Goal: Task Accomplishment & Management: Complete application form

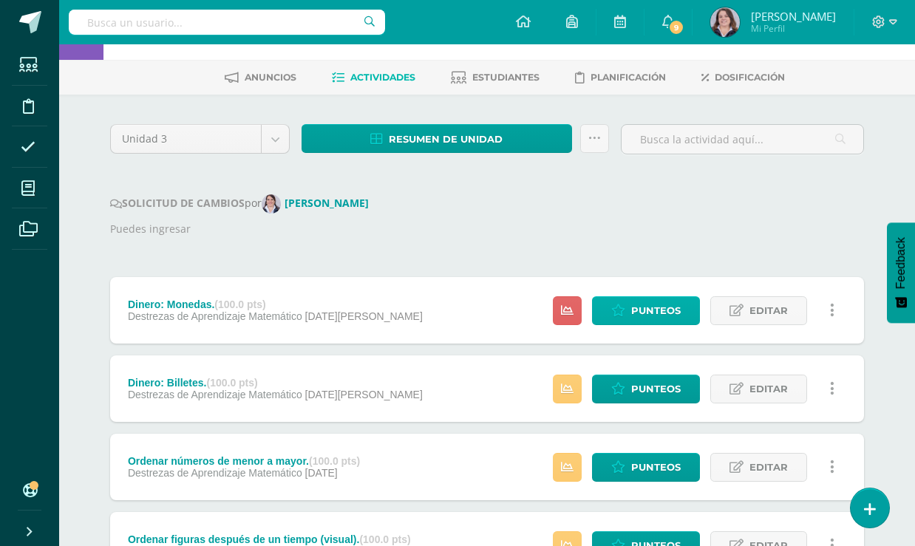
click at [634, 305] on span "Punteos" at bounding box center [656, 310] width 50 height 27
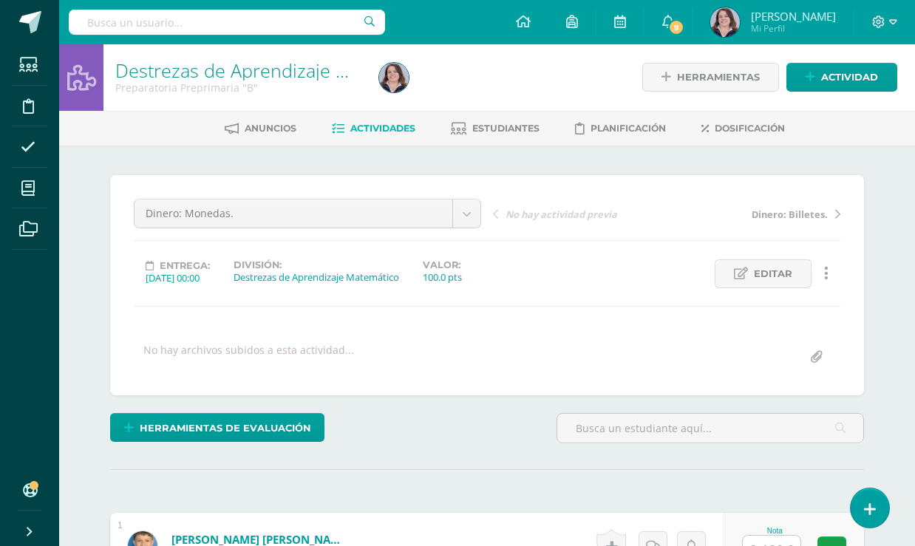
scroll to position [1, 0]
click at [634, 287] on div "Entrega: [DATE] 00:00 División: Destrezas de Aprendizaje Matemático Valor: 100.…" at bounding box center [487, 273] width 718 height 29
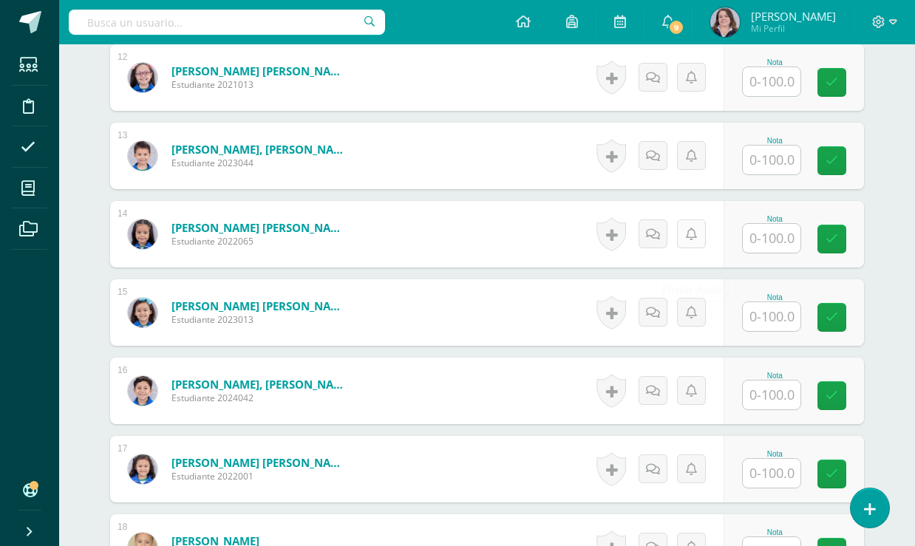
scroll to position [1329, 0]
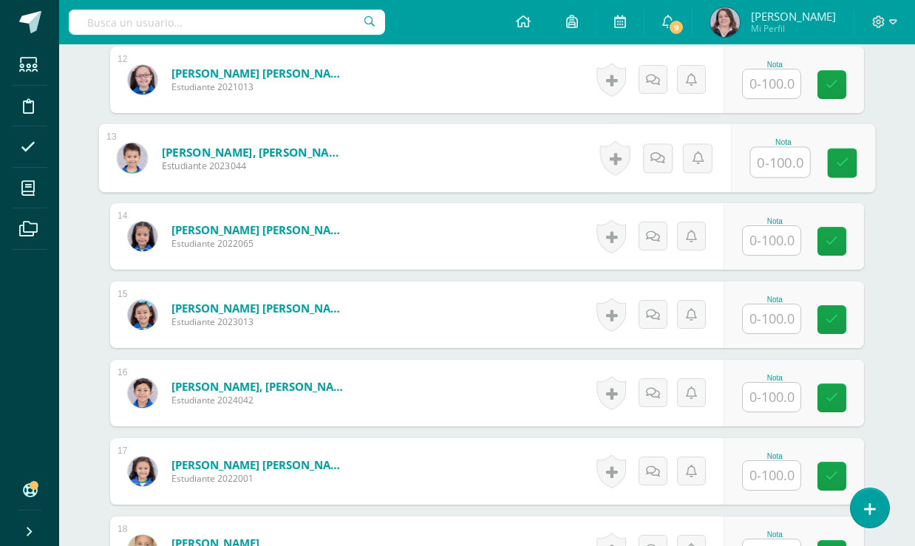
click at [781, 177] on input "text" at bounding box center [780, 163] width 59 height 30
type input "85"
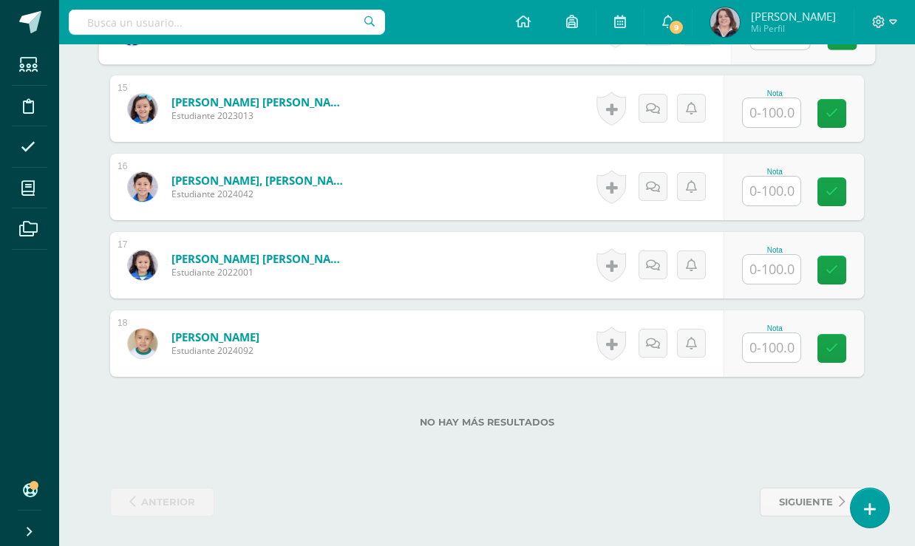
scroll to position [1555, 0]
click at [793, 347] on input "text" at bounding box center [772, 347] width 58 height 29
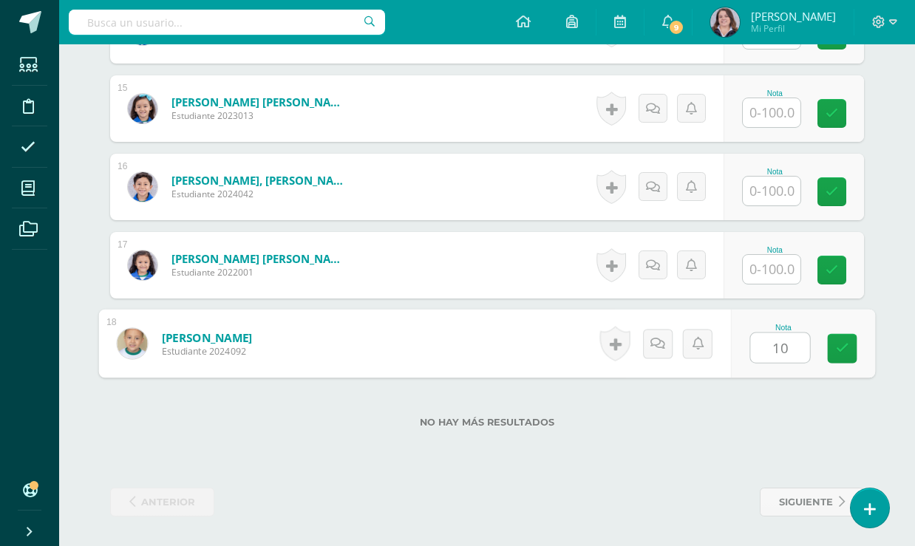
type input "100"
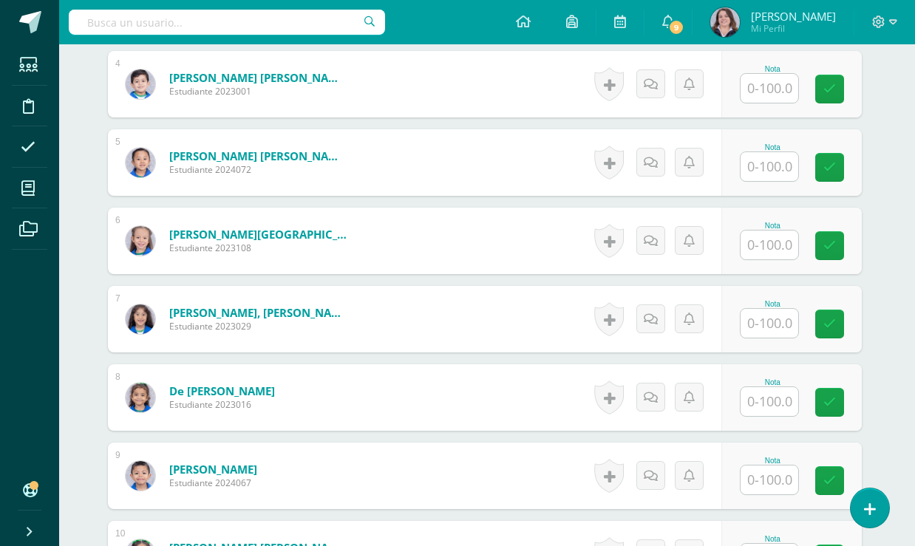
scroll to position [698, 3]
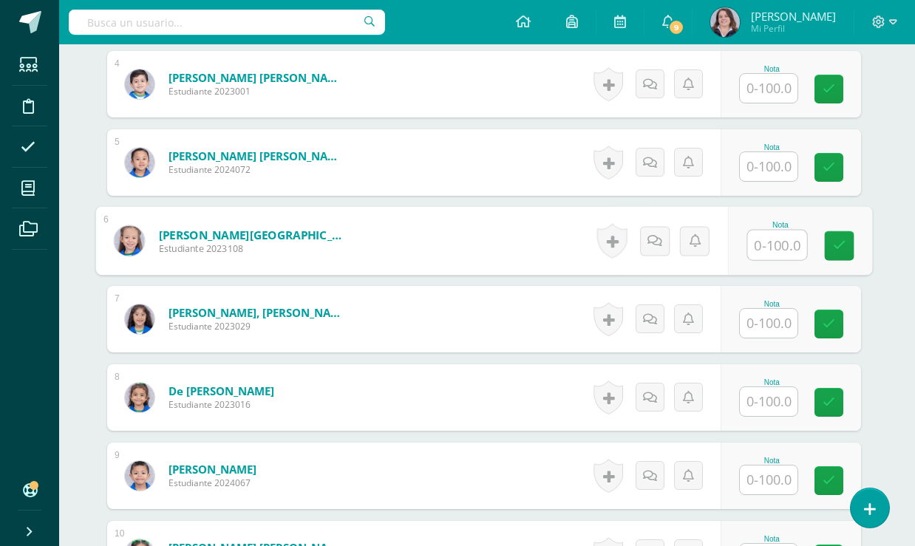
click at [781, 260] on input "text" at bounding box center [777, 246] width 59 height 30
type input "90"
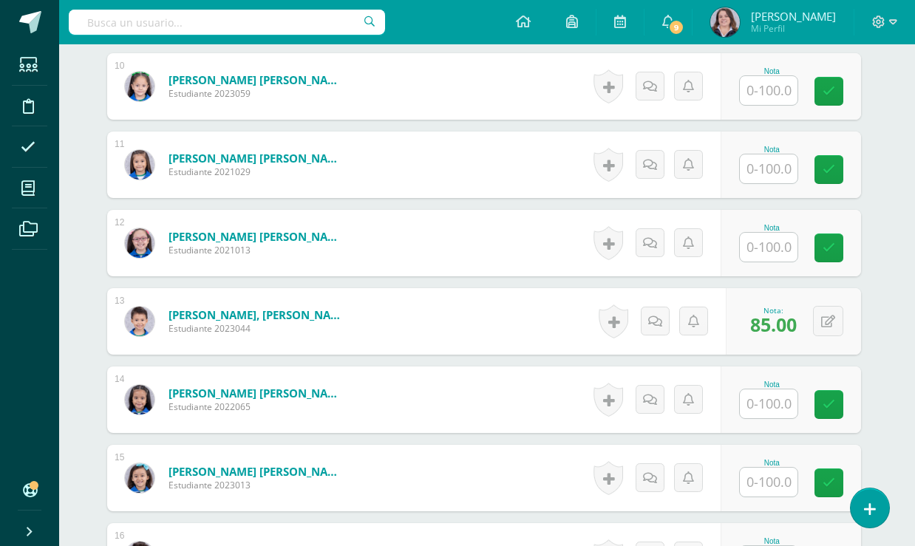
scroll to position [1174, 3]
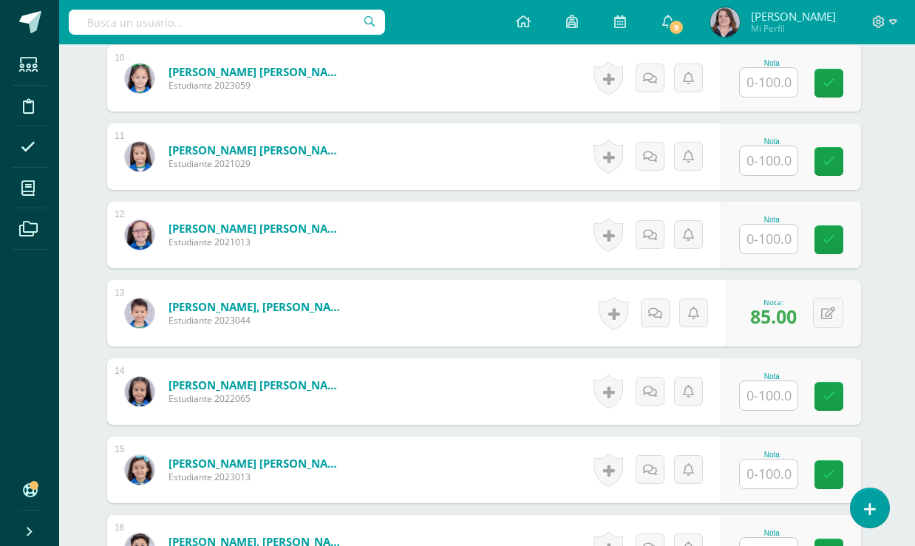
click at [778, 253] on input "text" at bounding box center [769, 239] width 58 height 29
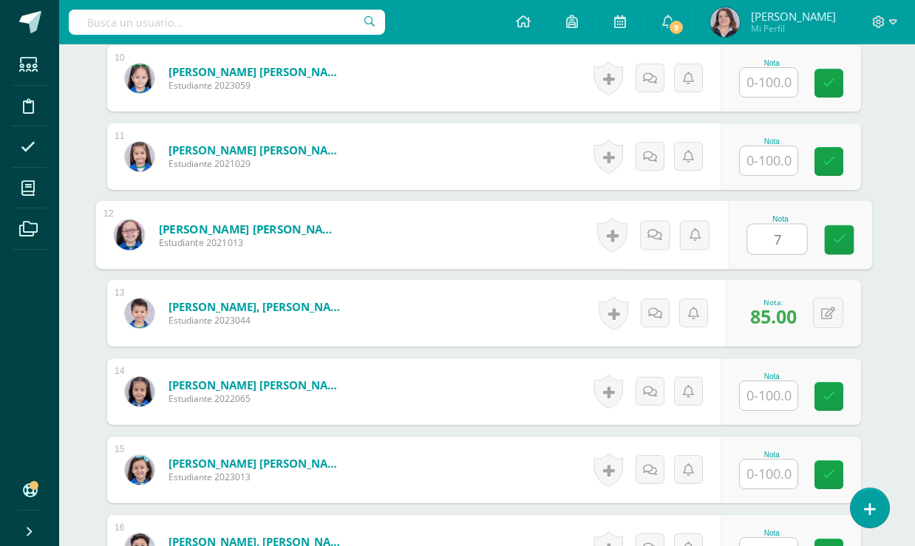
type input "70"
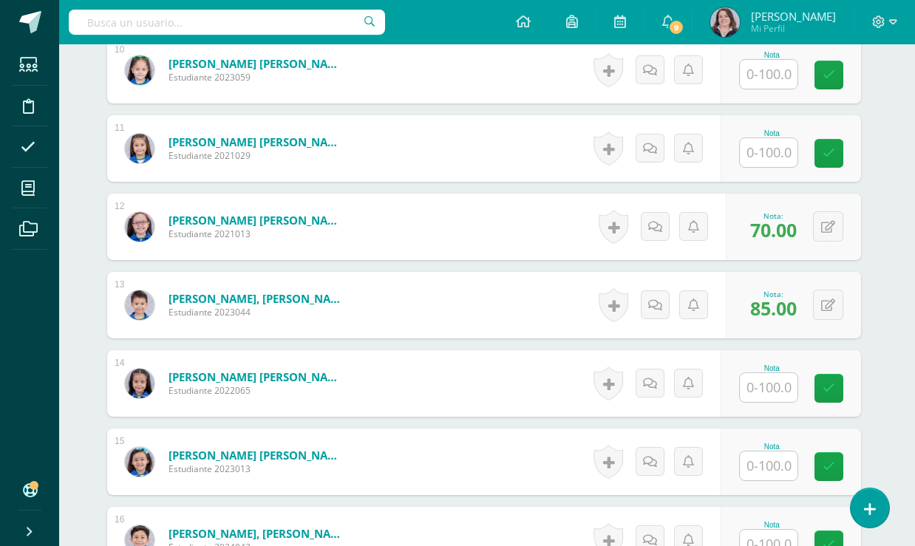
scroll to position [1177, 3]
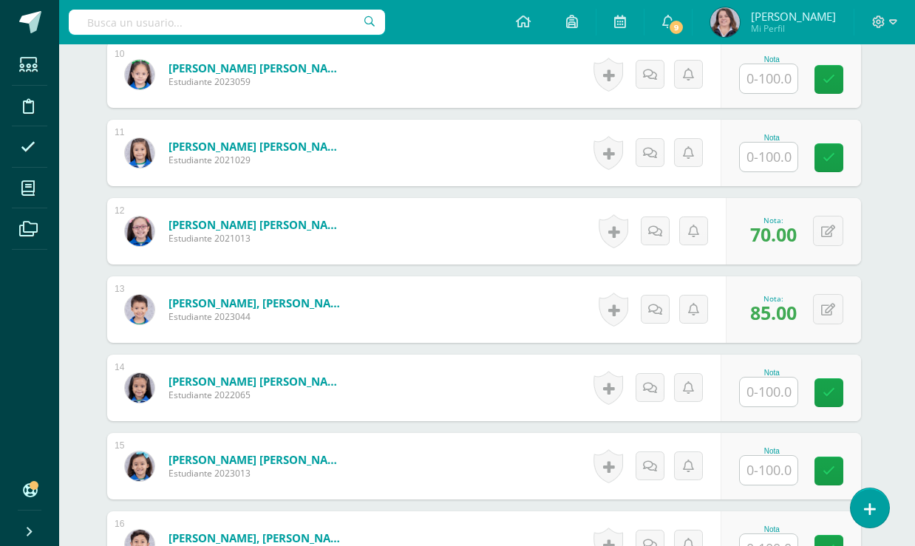
click at [787, 171] on input "text" at bounding box center [769, 157] width 58 height 29
type input "95"
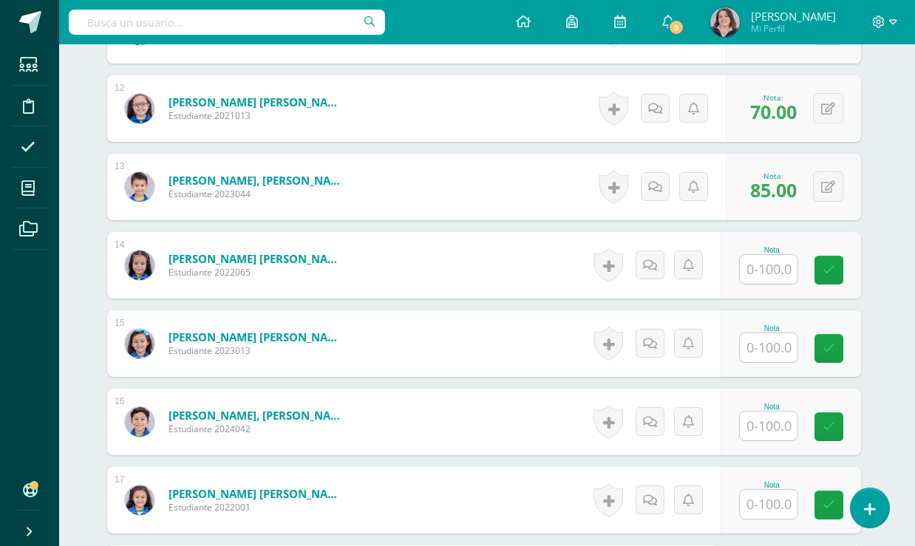
scroll to position [1313, 3]
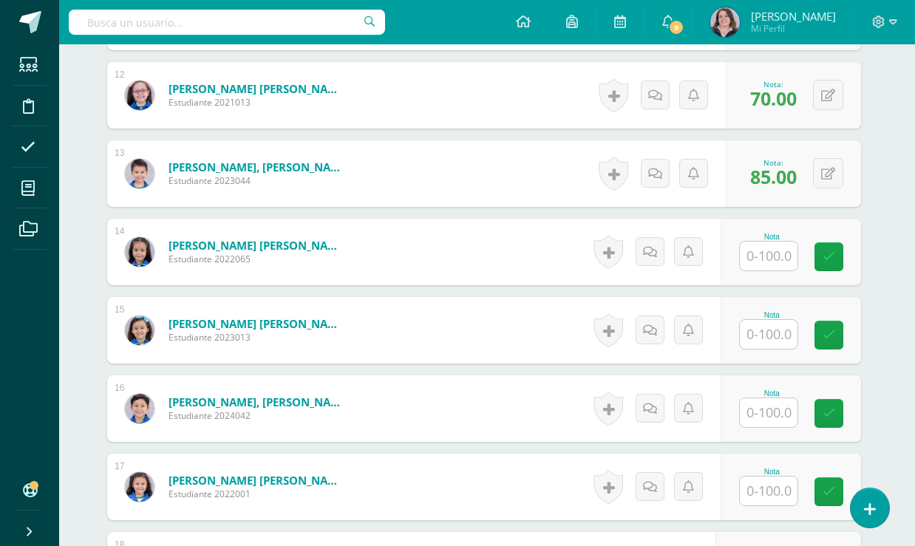
click at [788, 270] on input "text" at bounding box center [769, 256] width 58 height 29
type input "100"
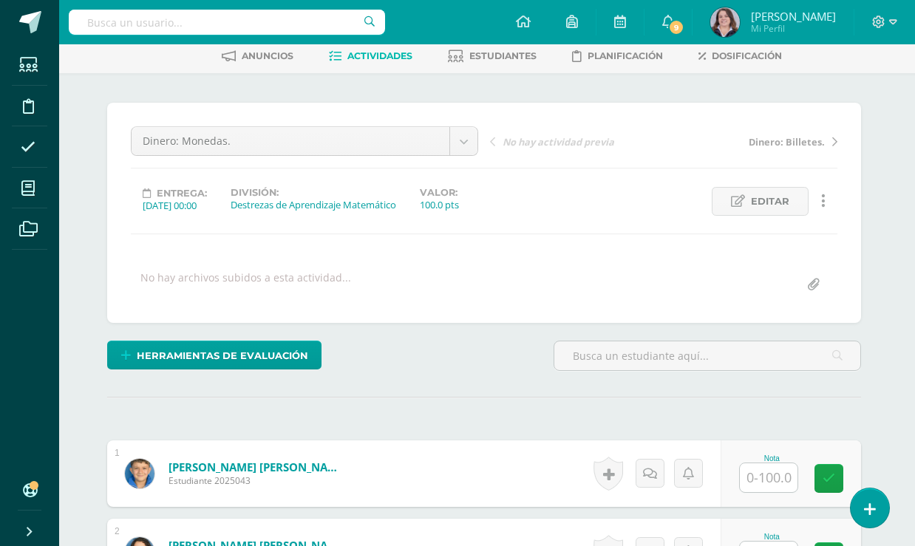
scroll to position [180, 3]
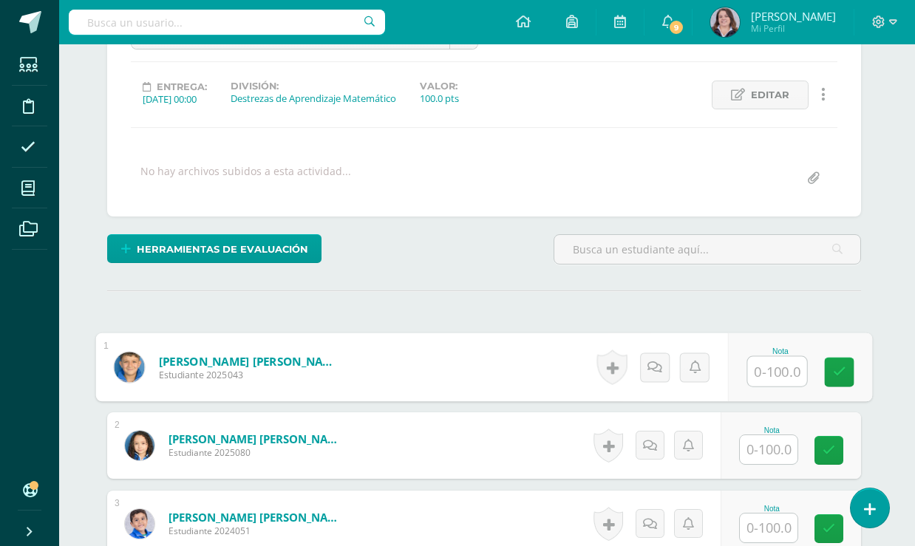
click at [772, 387] on input "text" at bounding box center [777, 372] width 59 height 30
type input "90"
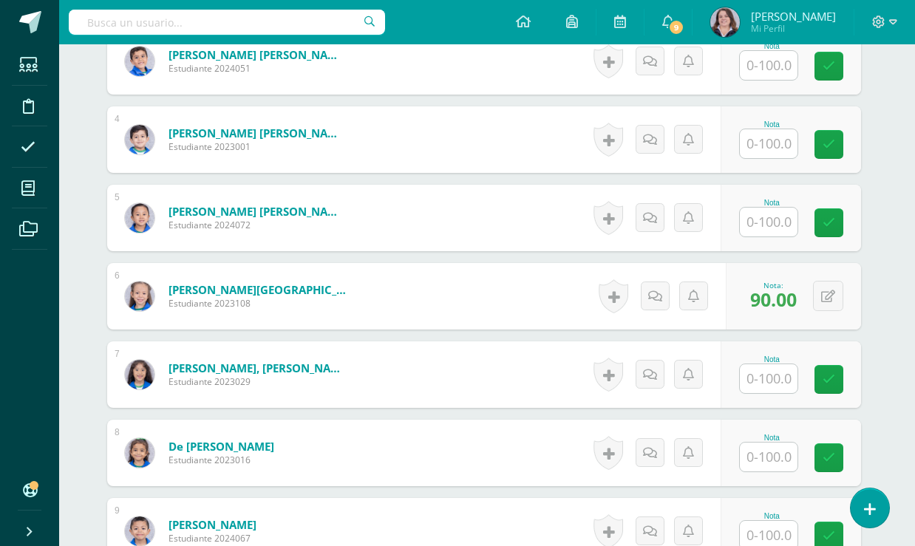
scroll to position [640, 3]
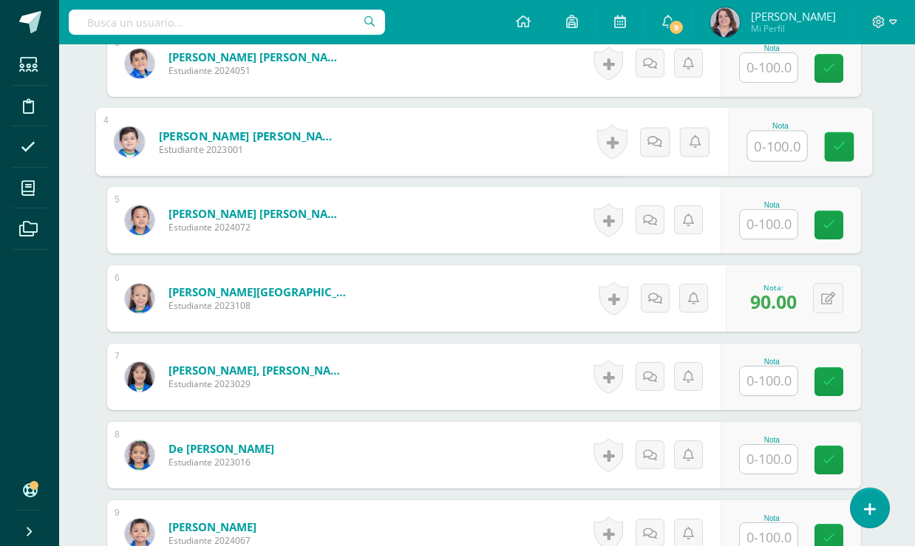
click at [783, 161] on input "text" at bounding box center [777, 147] width 59 height 30
type input "50"
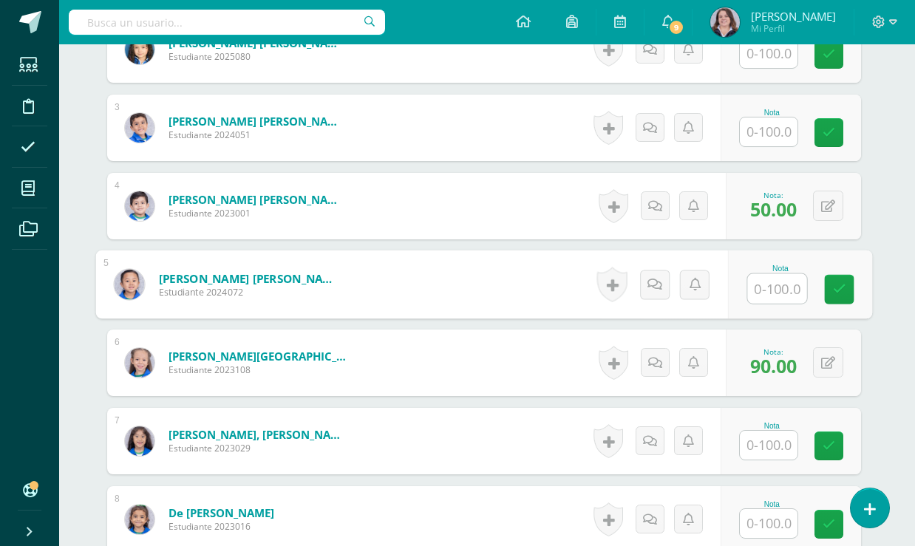
scroll to position [535, 3]
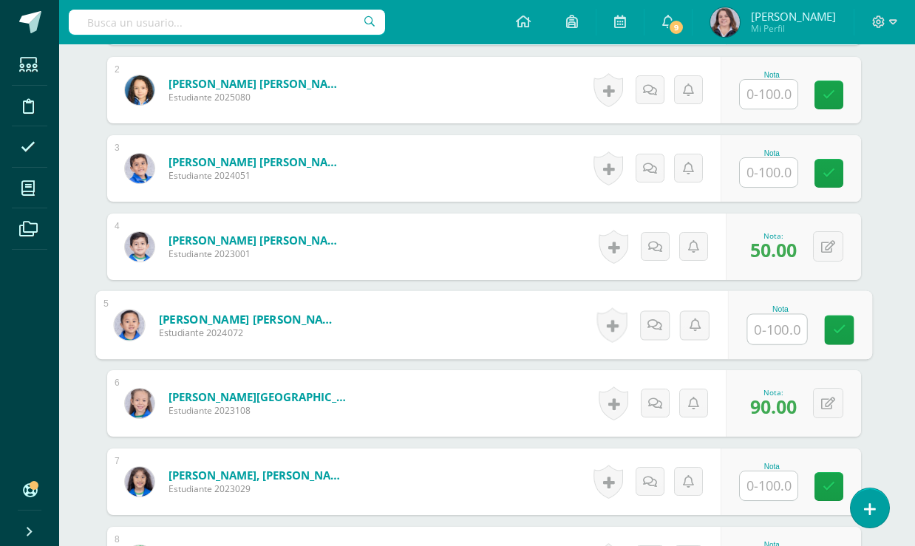
click at [773, 109] on input "text" at bounding box center [769, 94] width 58 height 29
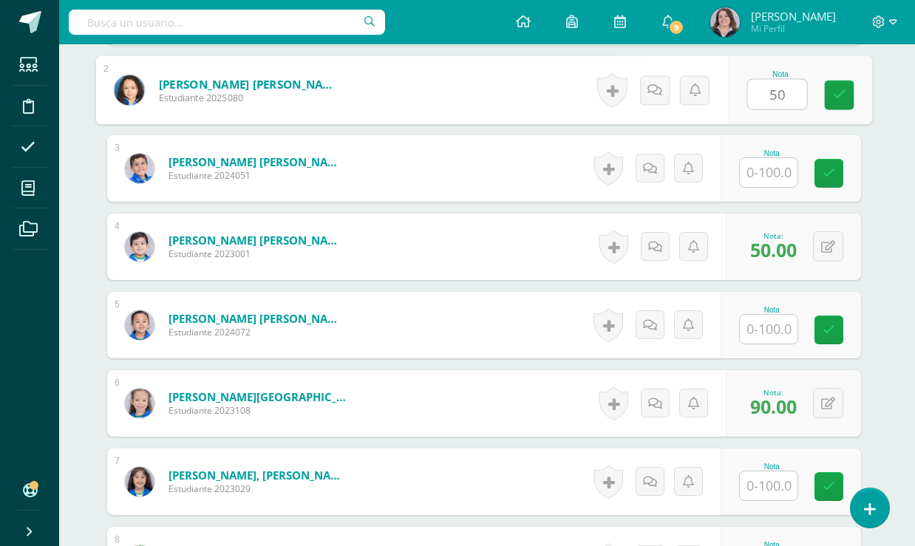
type input "50"
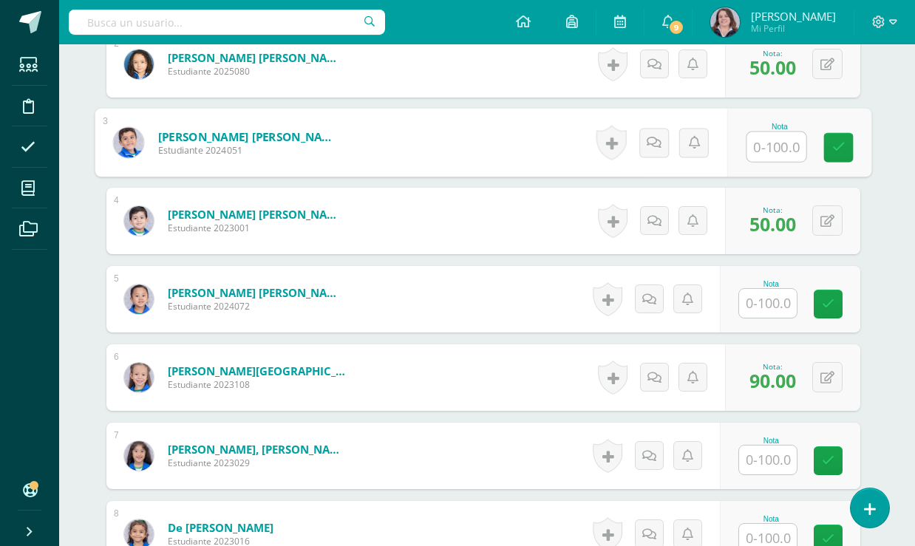
scroll to position [642, 4]
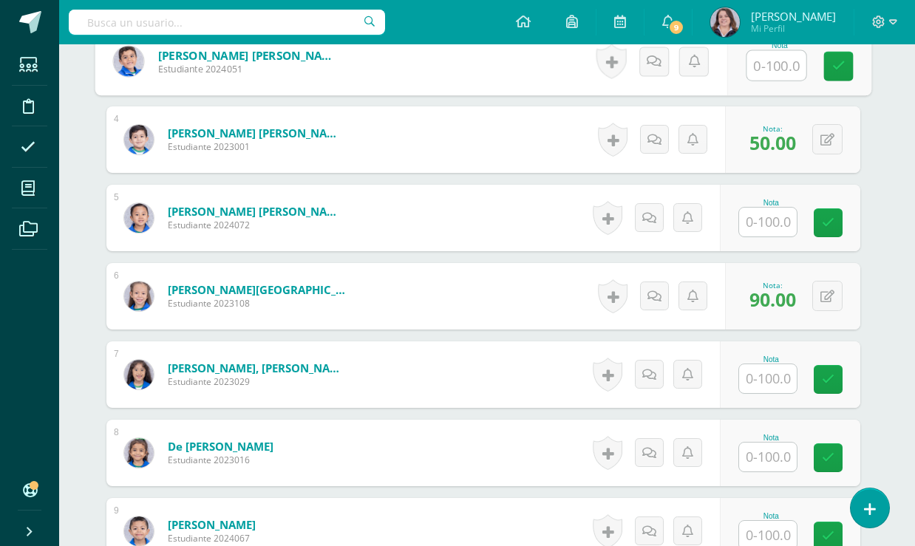
click at [783, 393] on input "text" at bounding box center [768, 378] width 58 height 29
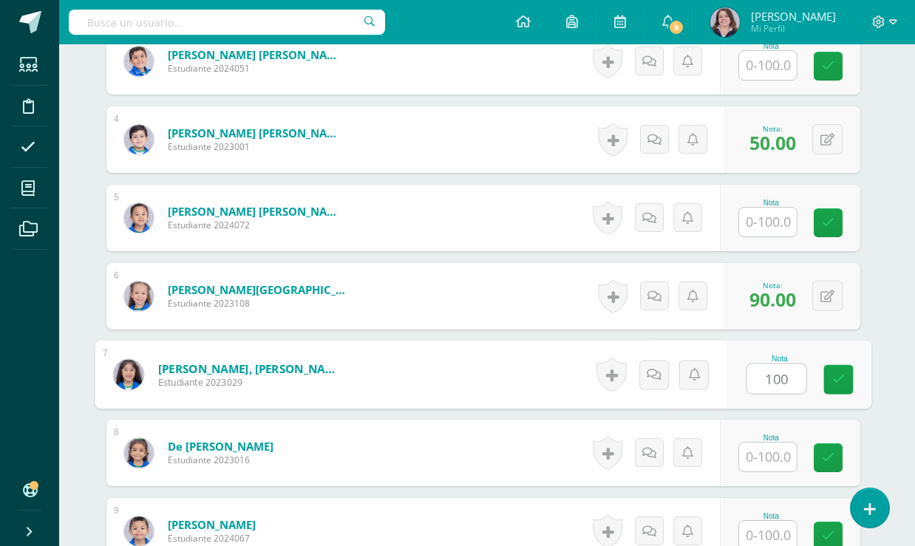
type input "100"
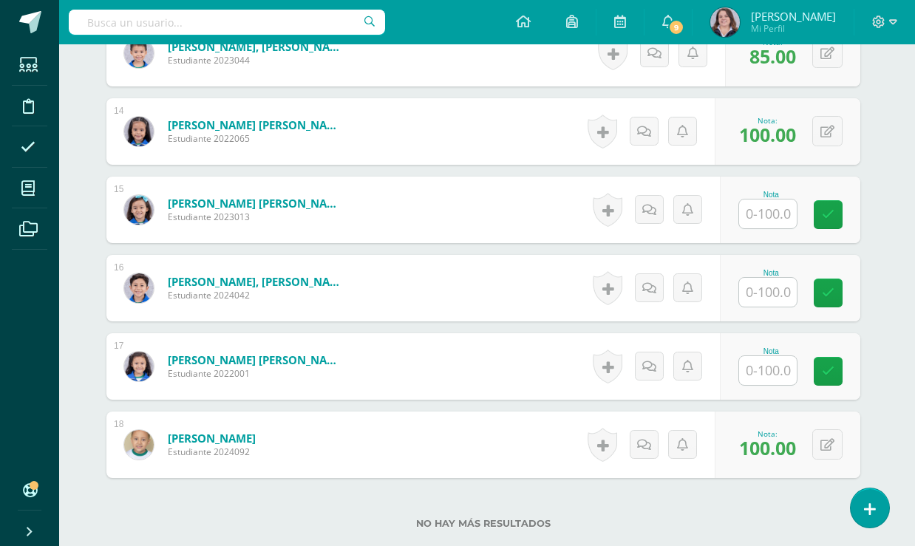
scroll to position [1431, 4]
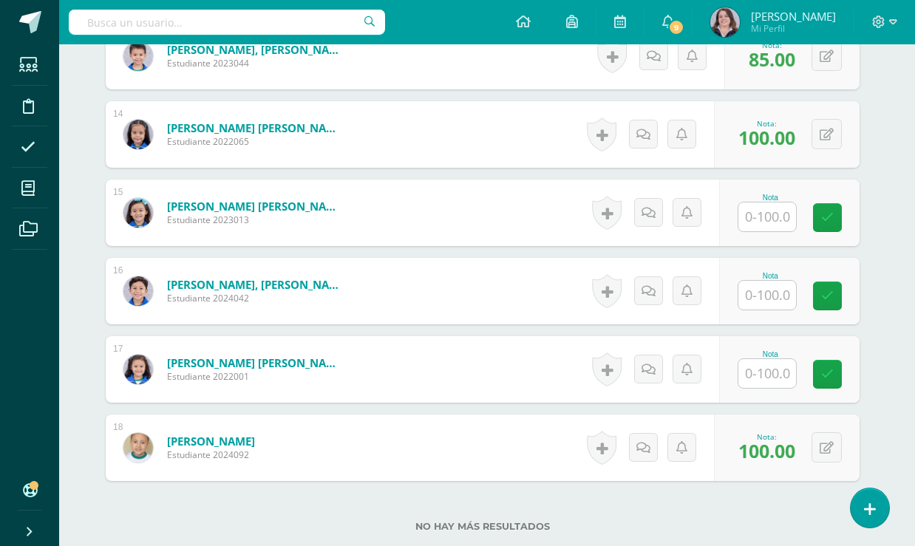
click at [783, 231] on input "text" at bounding box center [767, 216] width 58 height 29
type input "75"
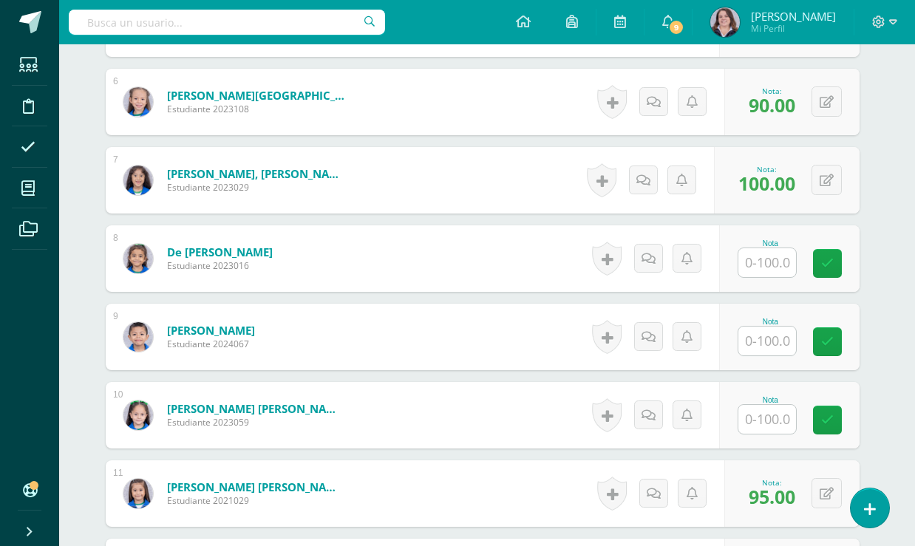
scroll to position [842, 4]
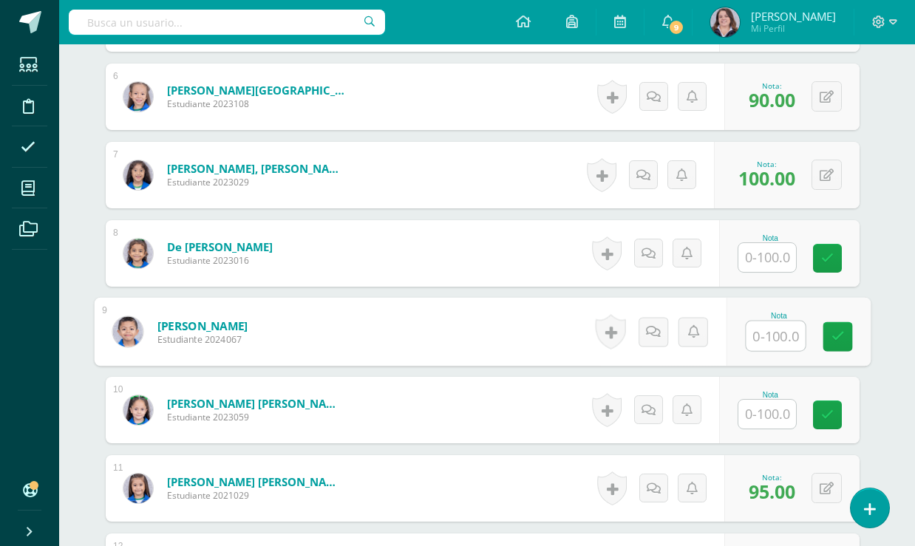
click at [777, 351] on input "text" at bounding box center [775, 336] width 59 height 30
type input "50"
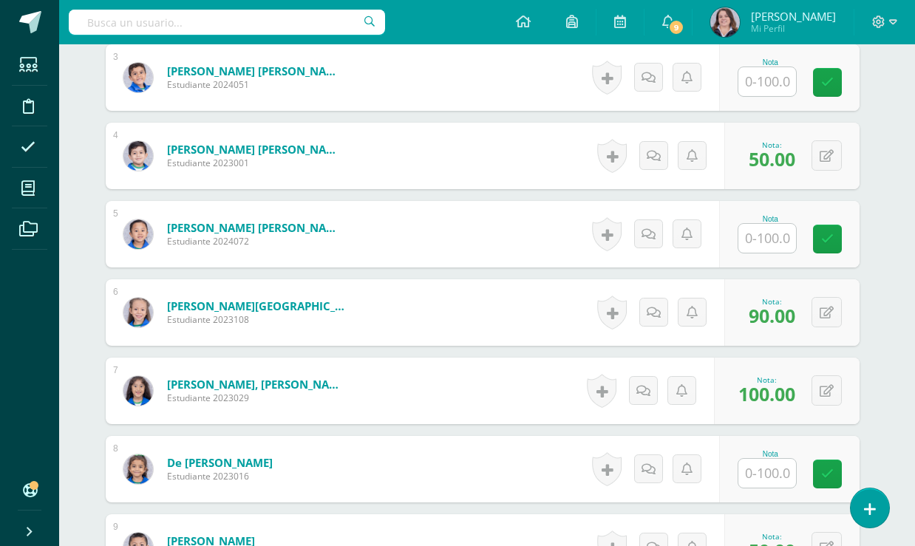
scroll to position [650, 4]
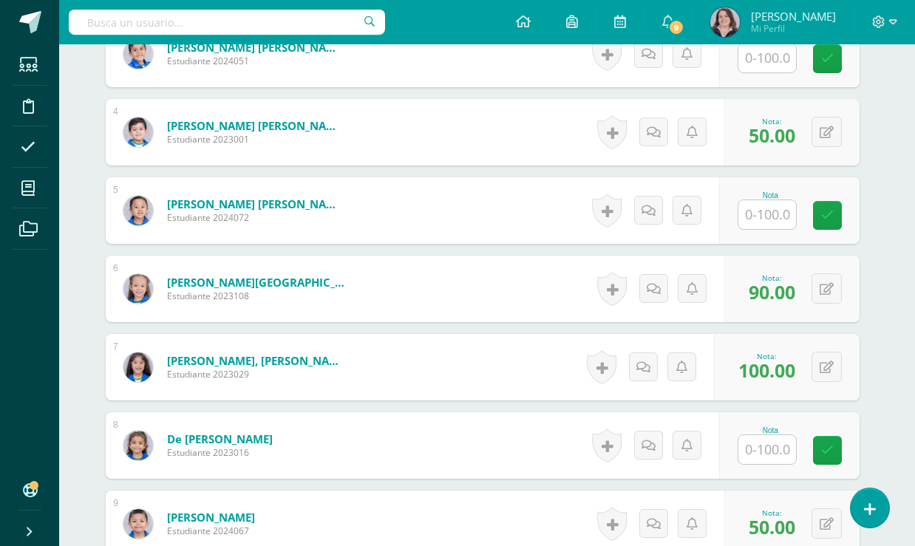
click at [777, 229] on input "text" at bounding box center [767, 214] width 58 height 29
type input "80"
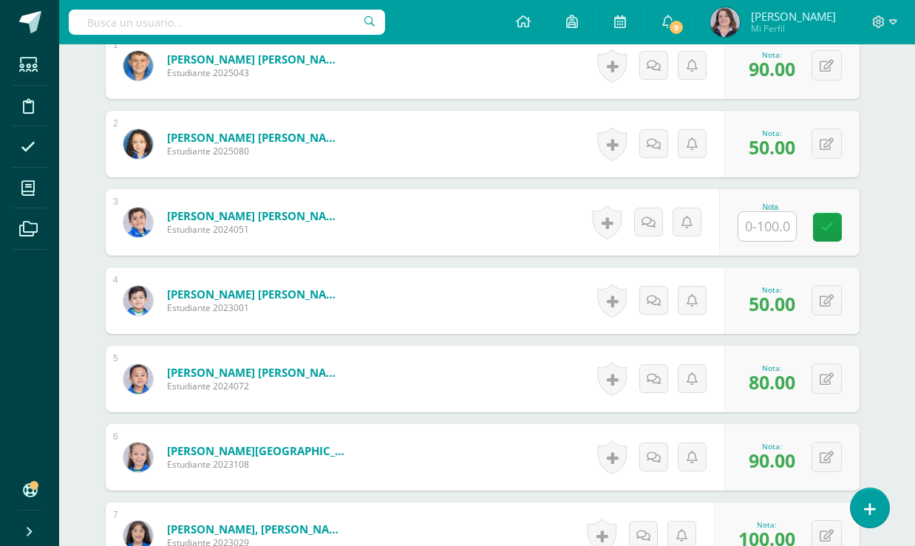
scroll to position [473, 4]
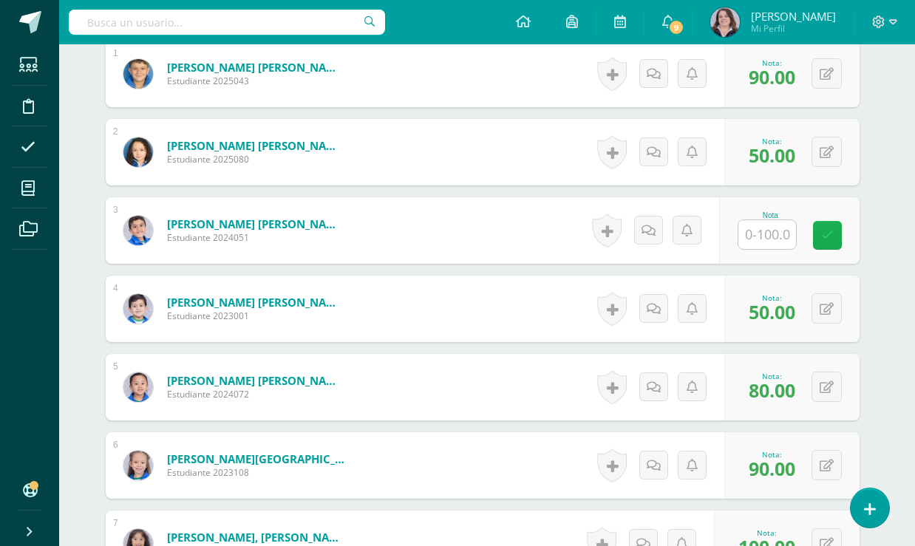
click at [833, 242] on icon at bounding box center [827, 235] width 13 height 13
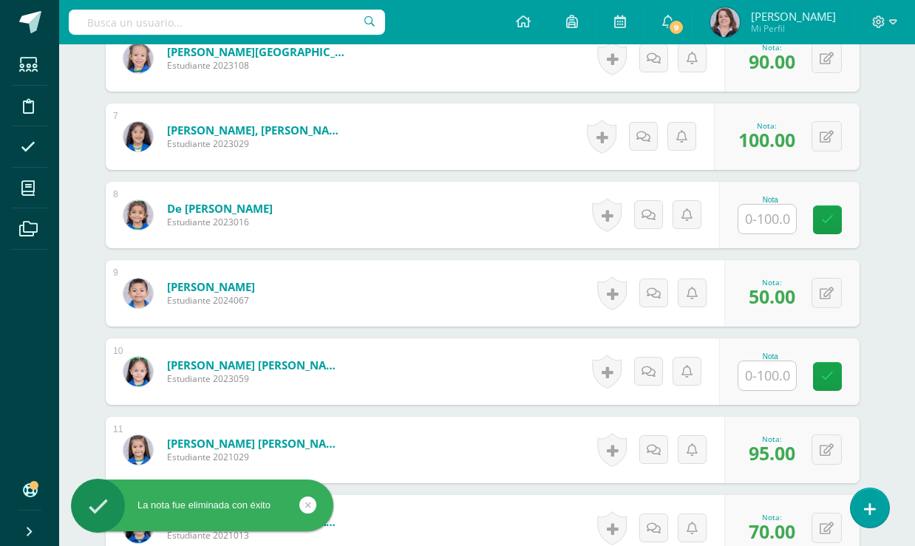
scroll to position [912, 4]
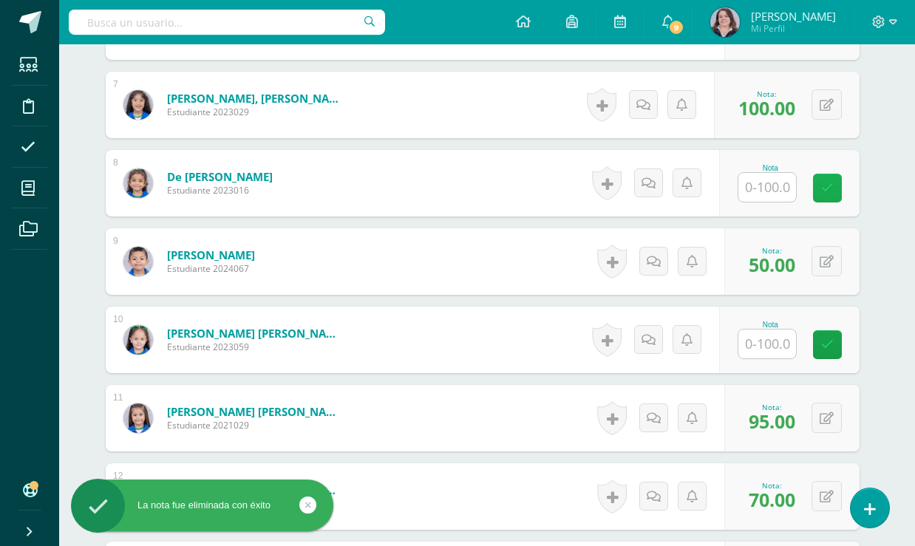
click at [831, 202] on link at bounding box center [827, 188] width 29 height 29
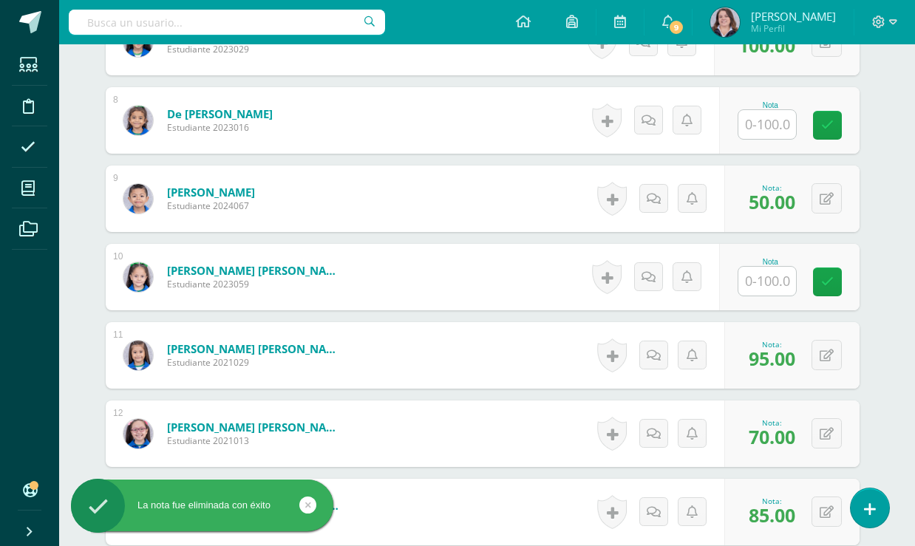
scroll to position [976, 4]
click at [776, 295] on input "text" at bounding box center [767, 280] width 58 height 29
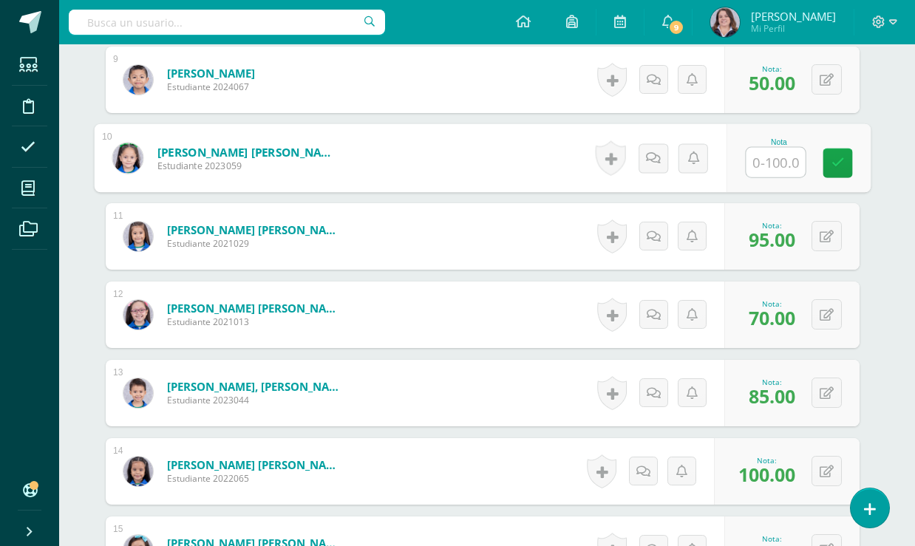
scroll to position [1085, 4]
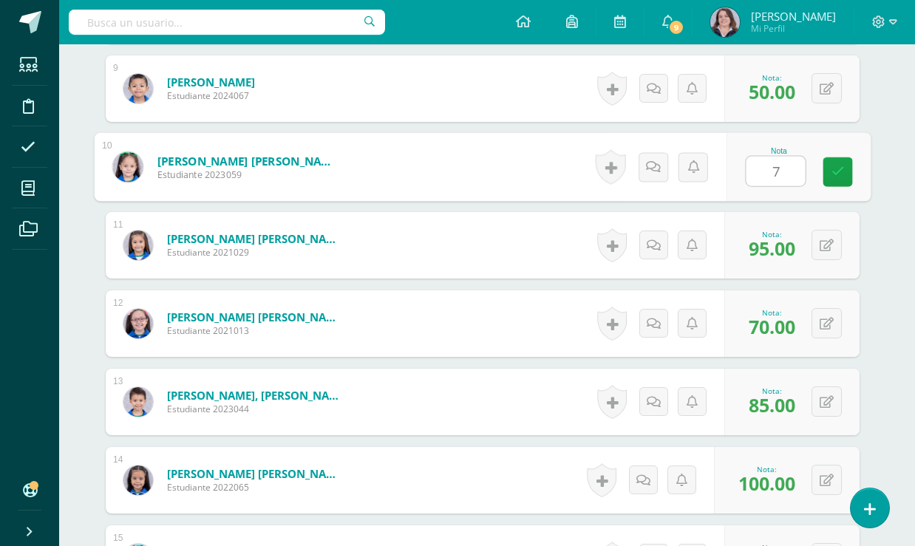
type input "70"
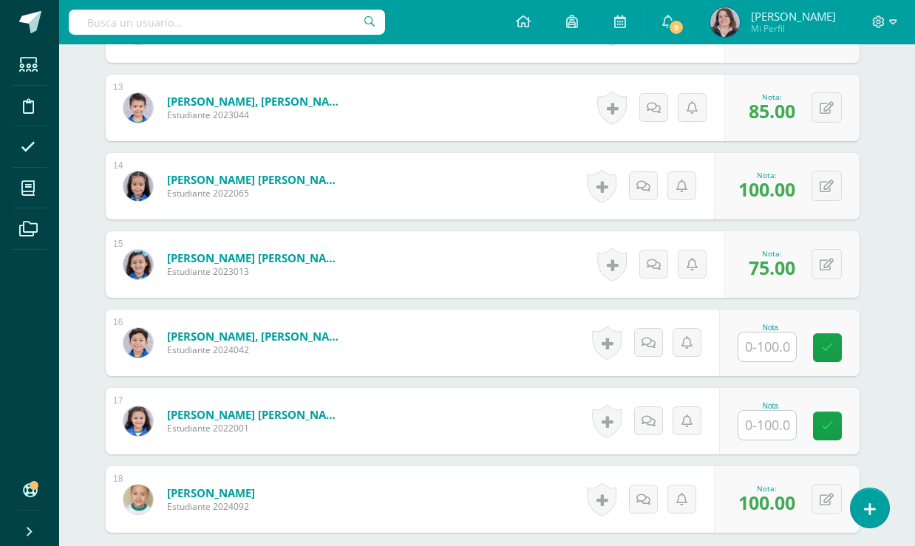
scroll to position [1451, 4]
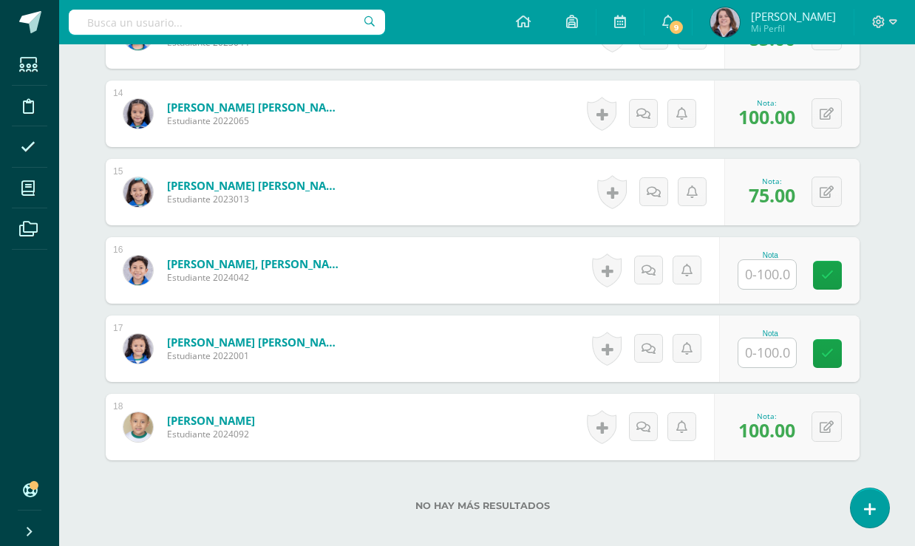
click at [762, 367] on input "text" at bounding box center [767, 352] width 58 height 29
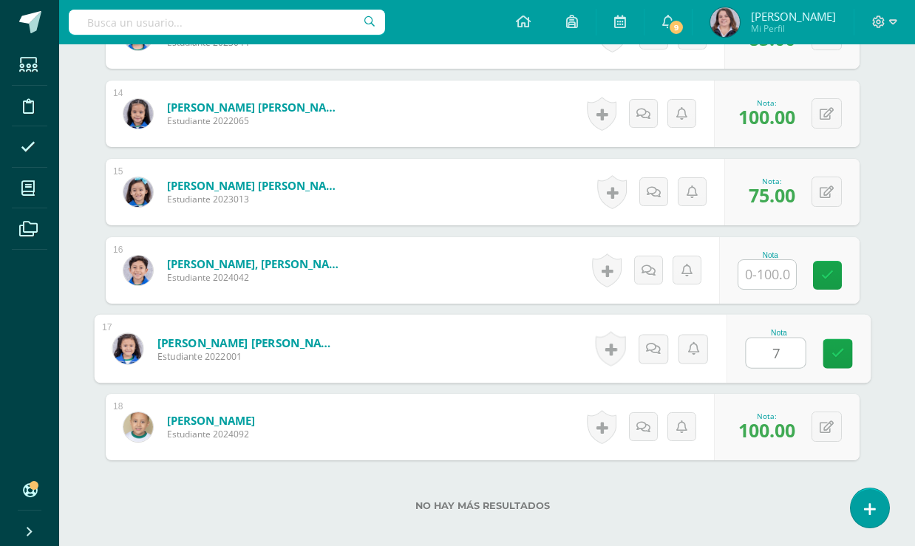
type input "70"
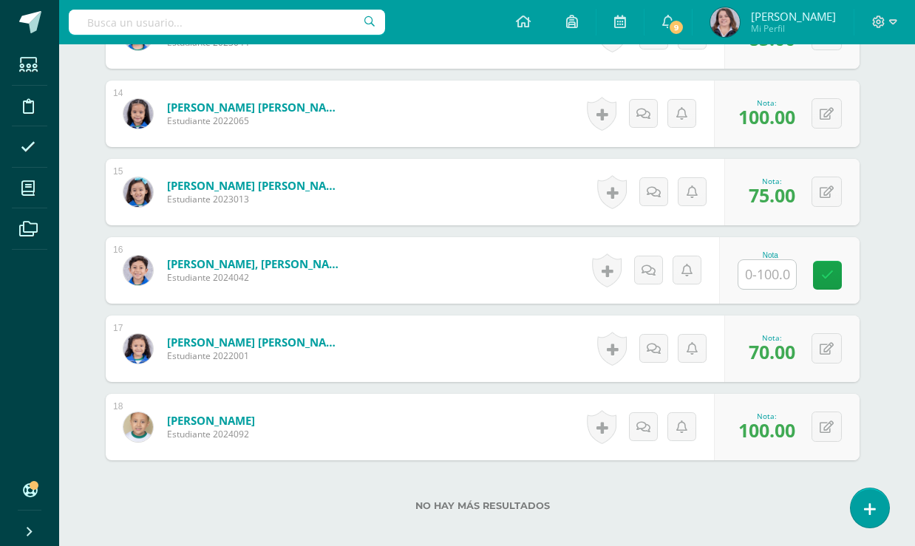
click at [777, 288] on input "text" at bounding box center [767, 274] width 58 height 29
type input "80"
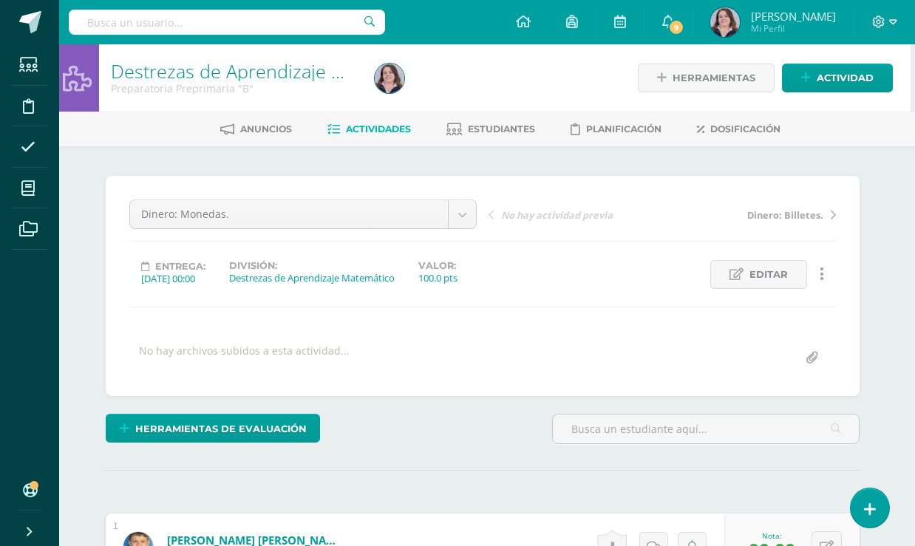
scroll to position [0, 4]
click at [364, 143] on div "Anuncios Actividades Estudiantes Planificación Dosificación" at bounding box center [500, 129] width 891 height 35
click at [359, 132] on span "Actividades" at bounding box center [378, 128] width 65 height 11
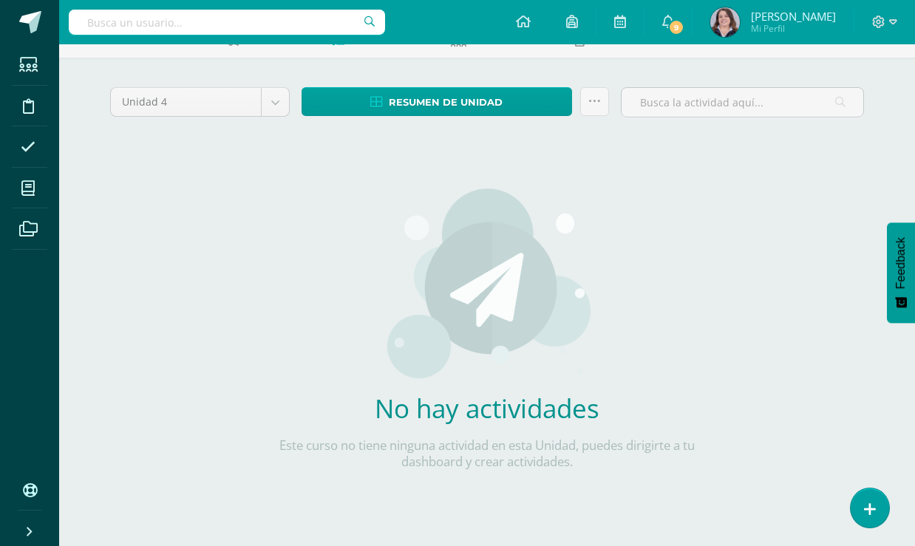
scroll to position [88, 0]
click at [270, 115] on body "Estudiantes Disciplina Asistencia Mis cursos Archivos Soporte Ayuda Reportar un…" at bounding box center [457, 229] width 915 height 635
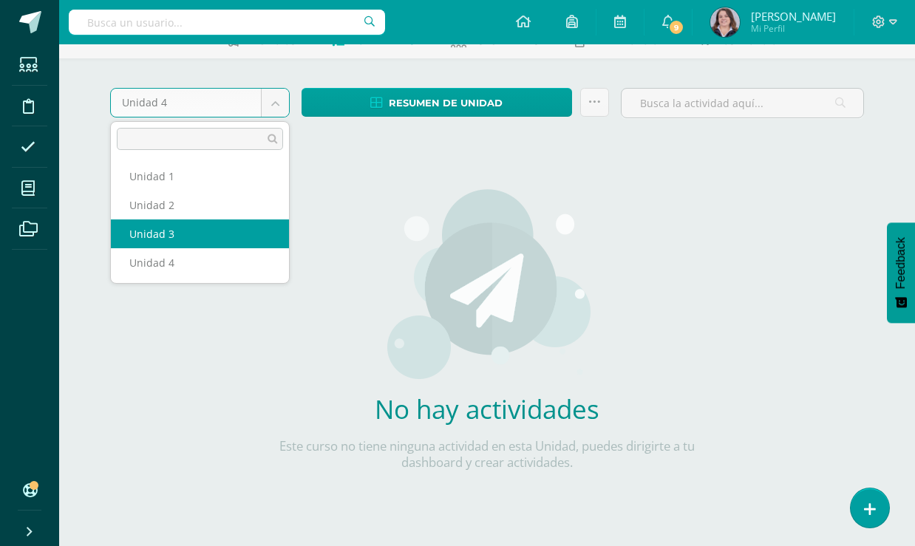
select select "Unidad 3"
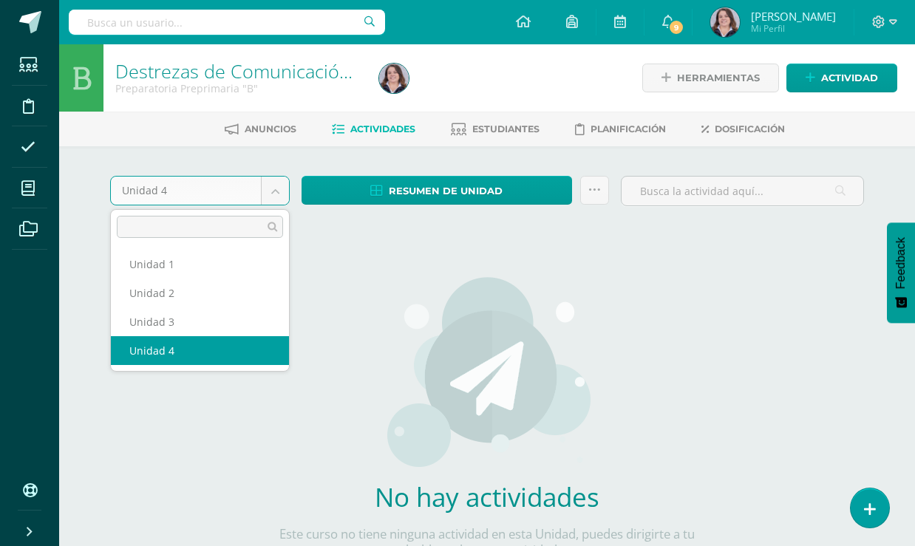
click at [280, 196] on body "Estudiantes Disciplina Asistencia Mis cursos Archivos Soporte Ayuda Reportar un…" at bounding box center [457, 317] width 915 height 635
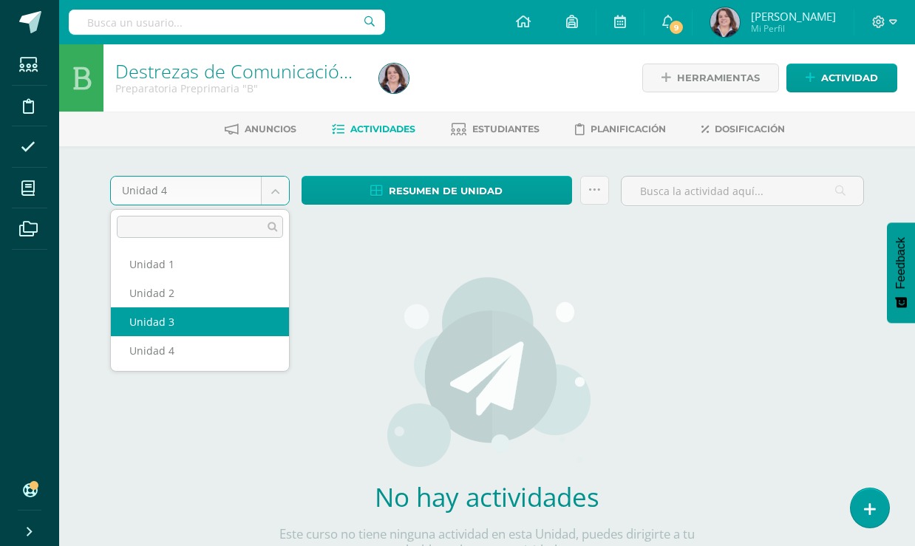
select select "Unidad 3"
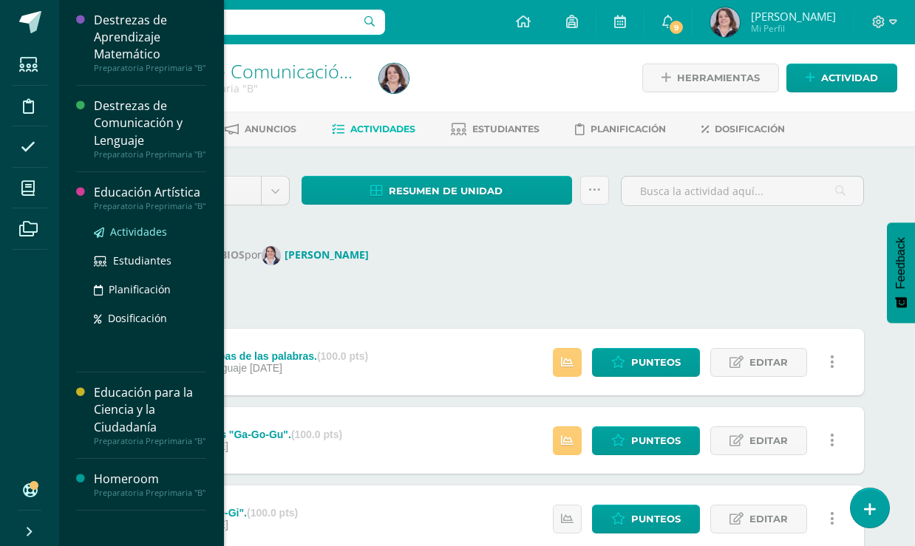
click at [139, 227] on span "Actividades" at bounding box center [138, 232] width 57 height 14
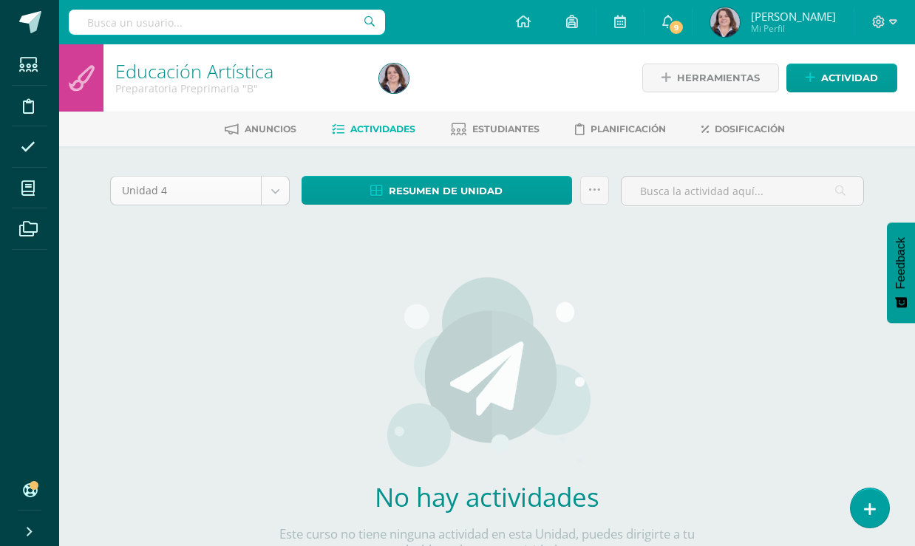
click at [285, 191] on body "Estudiantes Disciplina Asistencia Mis cursos Archivos Soporte Ayuda Reportar un…" at bounding box center [457, 317] width 915 height 635
click at [282, 197] on body "Estudiantes Disciplina Asistencia Mis cursos Archivos Soporte Ayuda Reportar un…" at bounding box center [457, 317] width 915 height 635
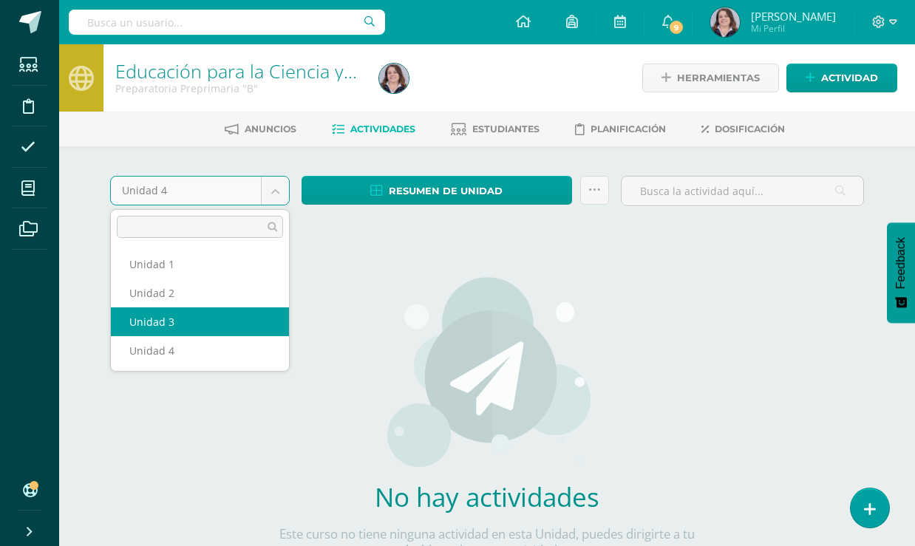
select select "Unidad 3"
